Goal: Transaction & Acquisition: Purchase product/service

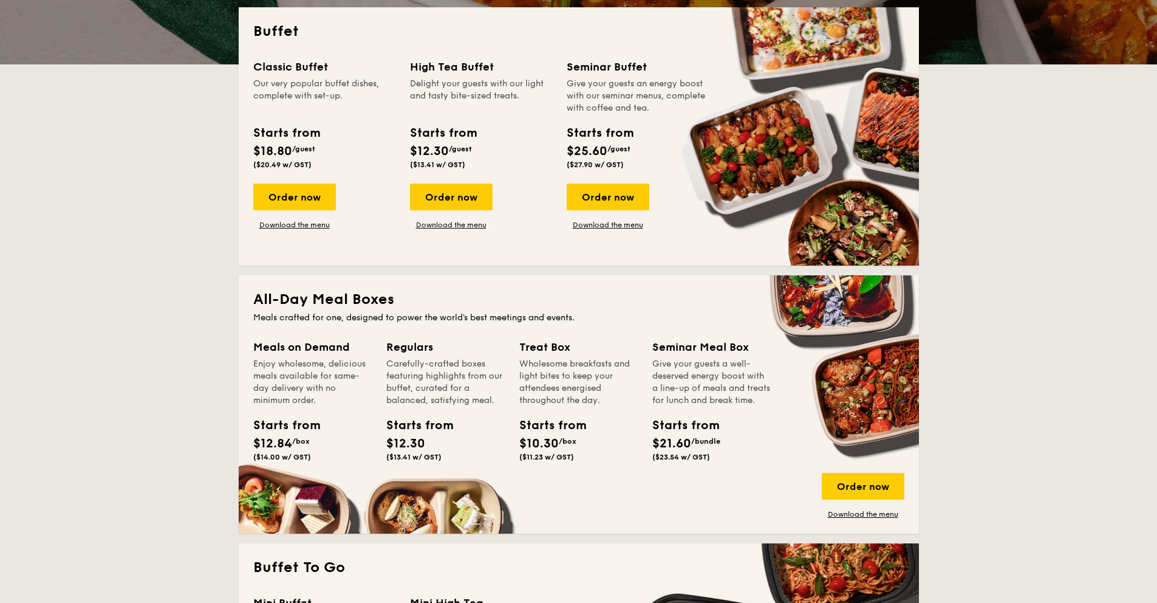
scroll to position [275, 0]
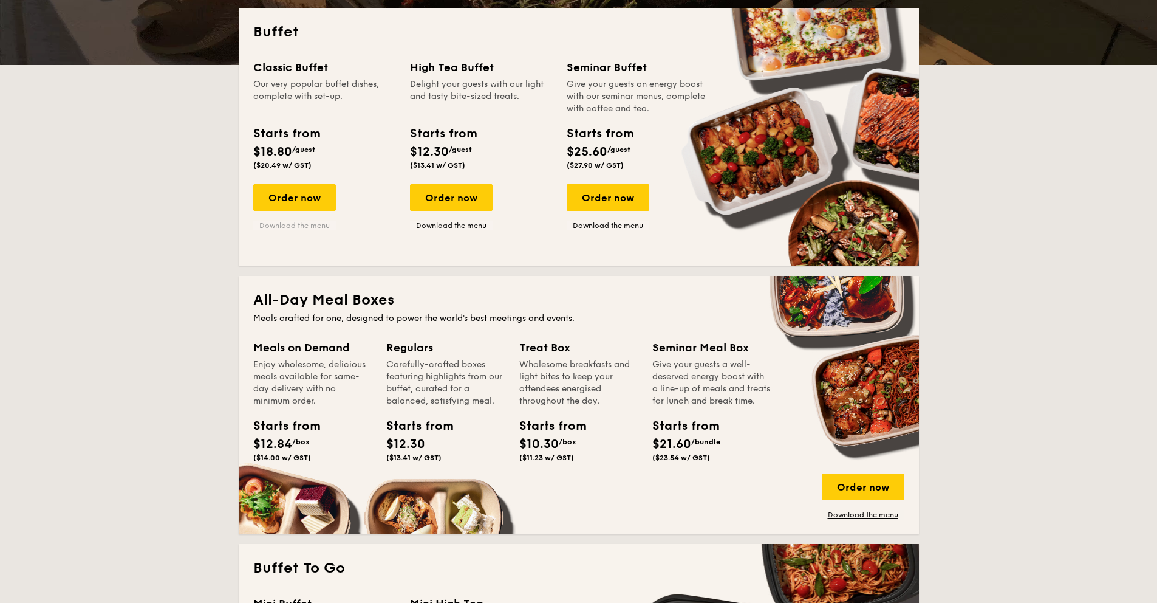
click at [286, 227] on link "Download the menu" at bounding box center [294, 225] width 83 height 10
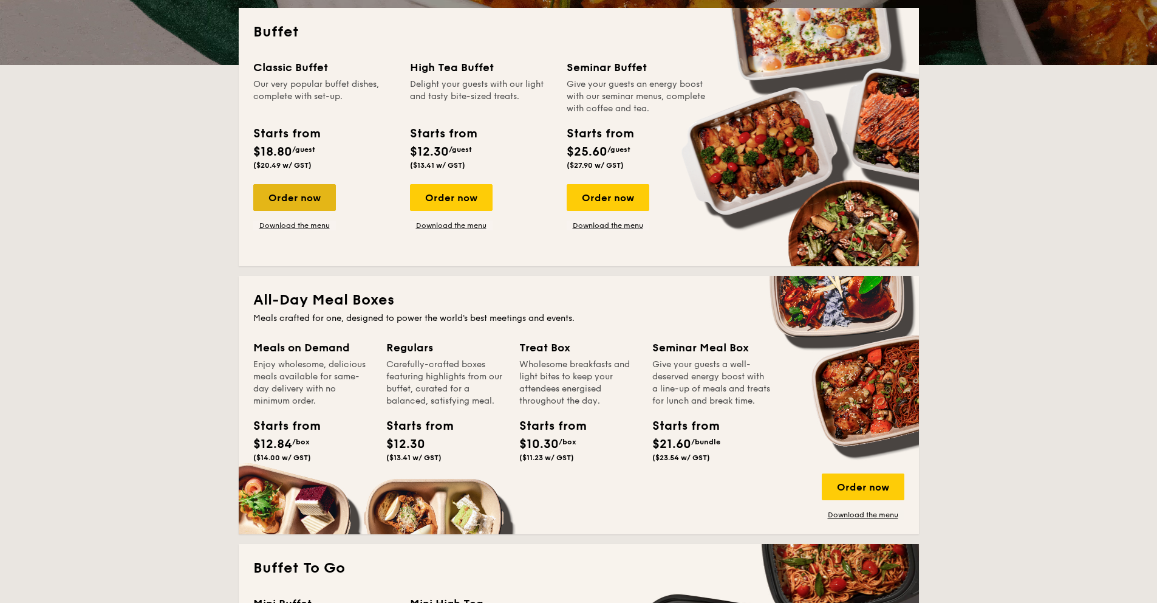
click at [287, 199] on div "Order now" at bounding box center [294, 197] width 83 height 27
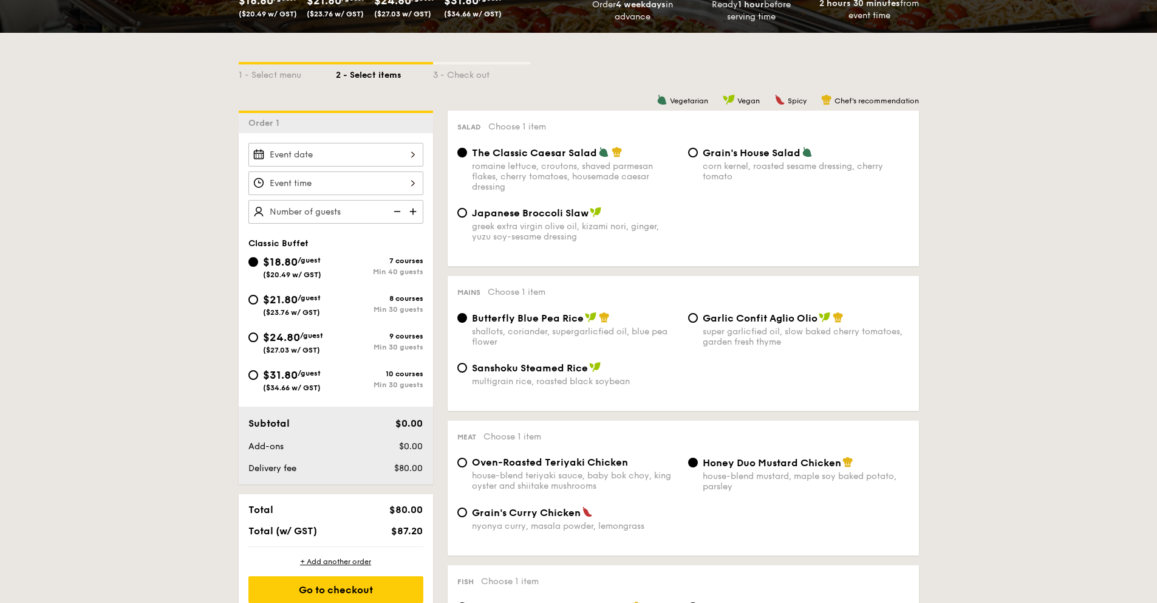
scroll to position [247, 0]
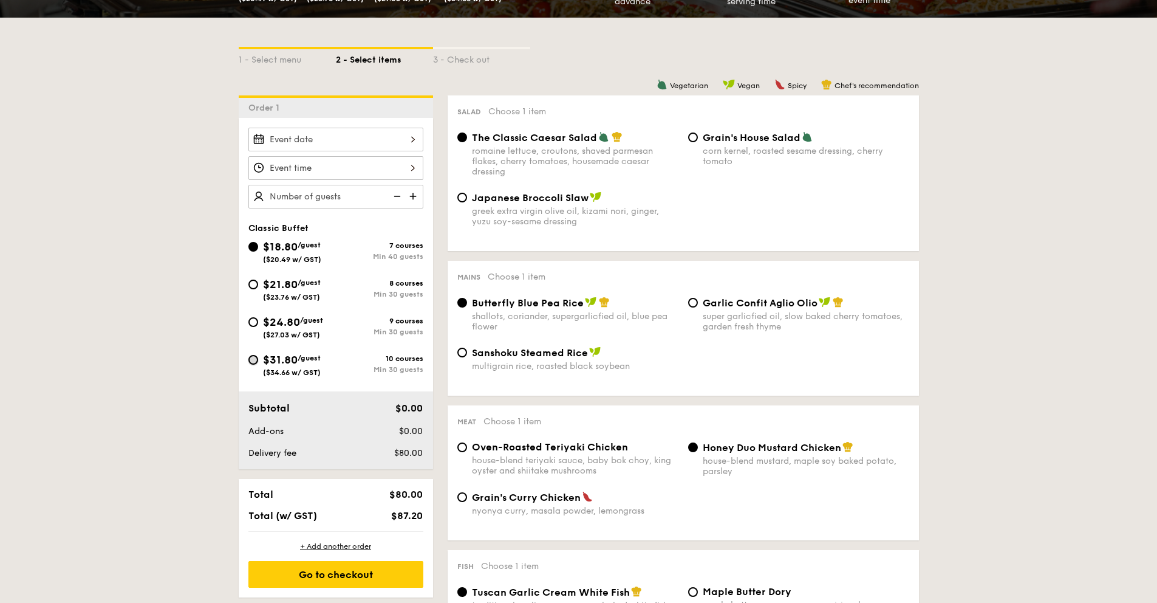
click at [255, 355] on input "$31.80 /guest ($34.66 w/ GST) 10 courses Min 30 guests" at bounding box center [253, 360] width 10 height 10
radio input "true"
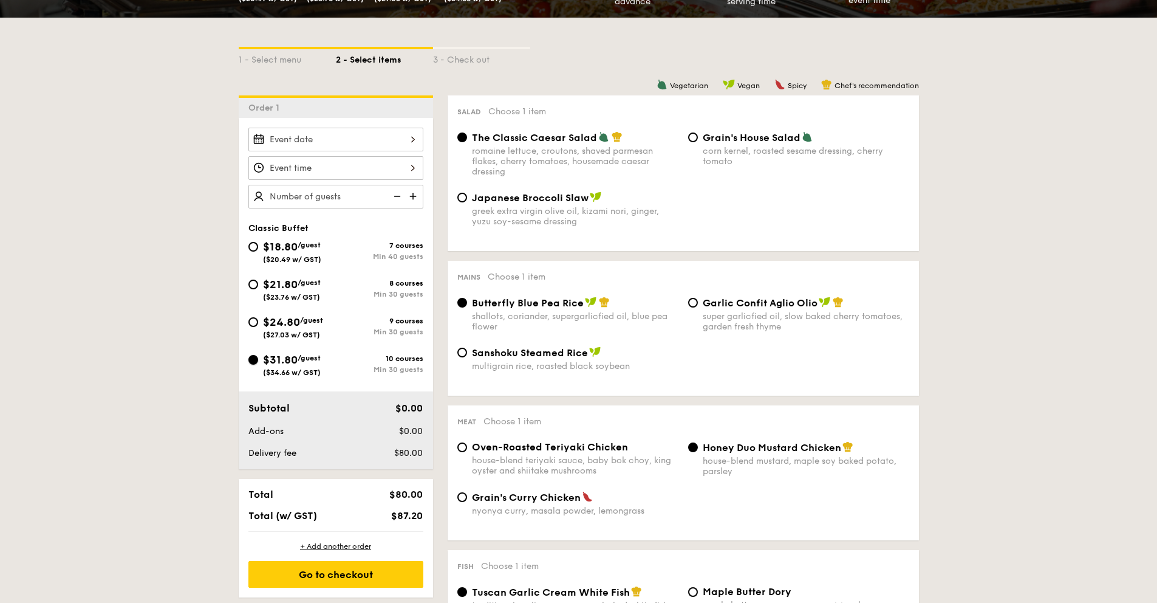
radio input "true"
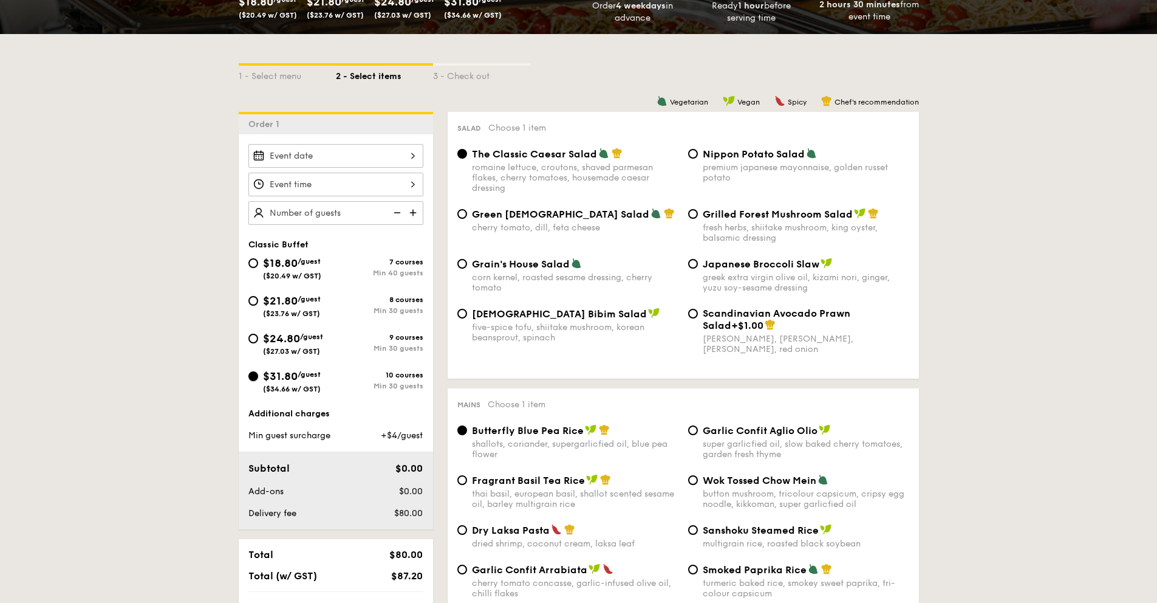
scroll to position [234, 0]
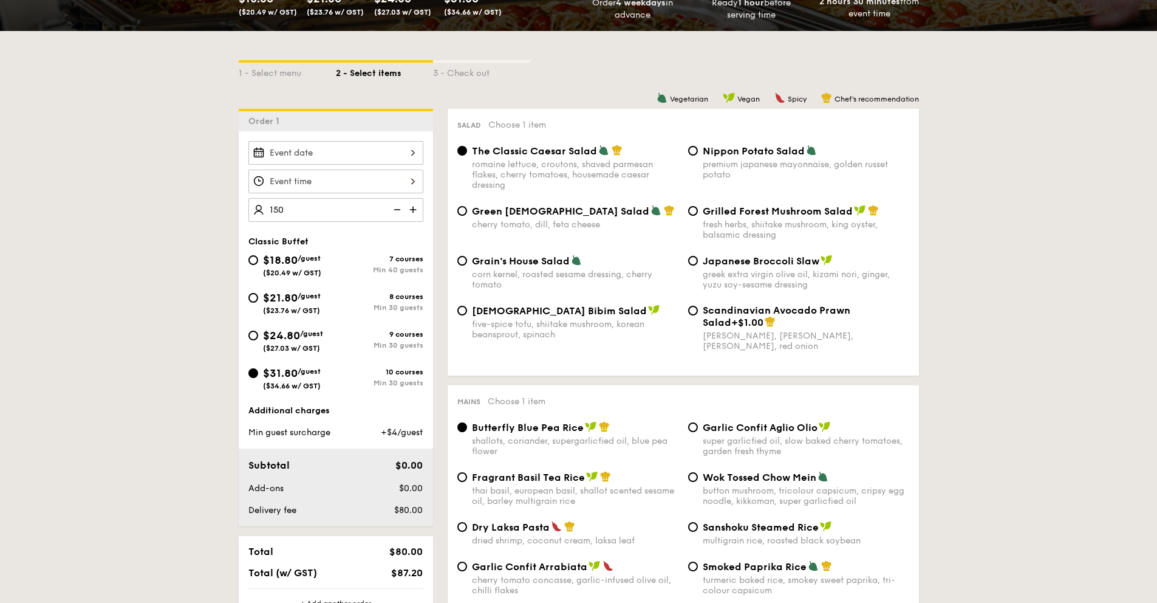
type input "150 guests"
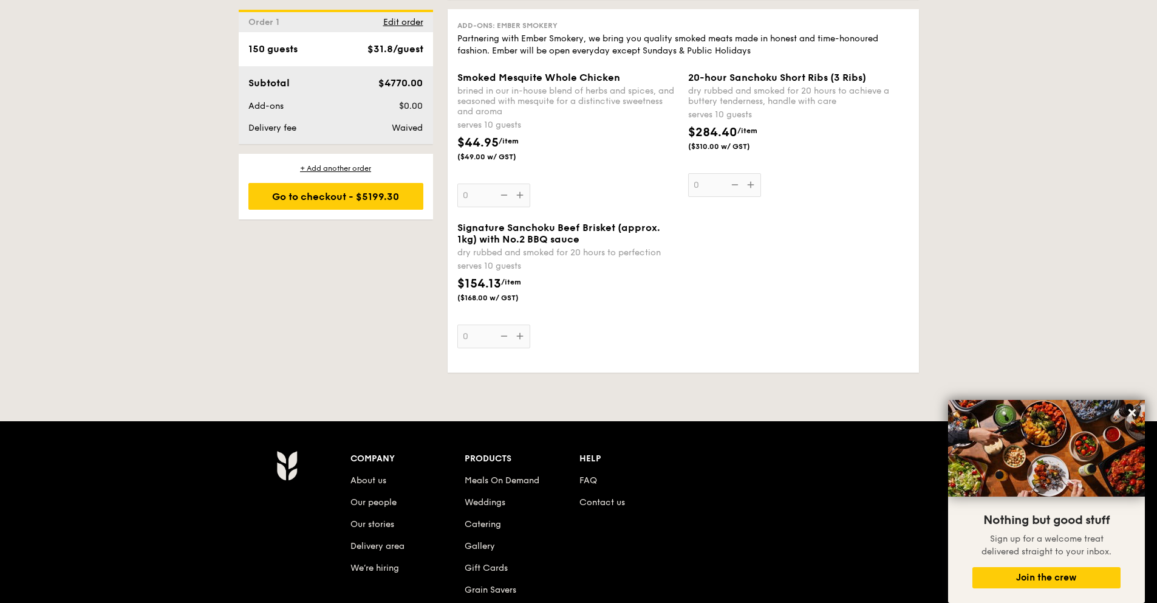
scroll to position [3116, 0]
